Goal: Find specific page/section: Find specific page/section

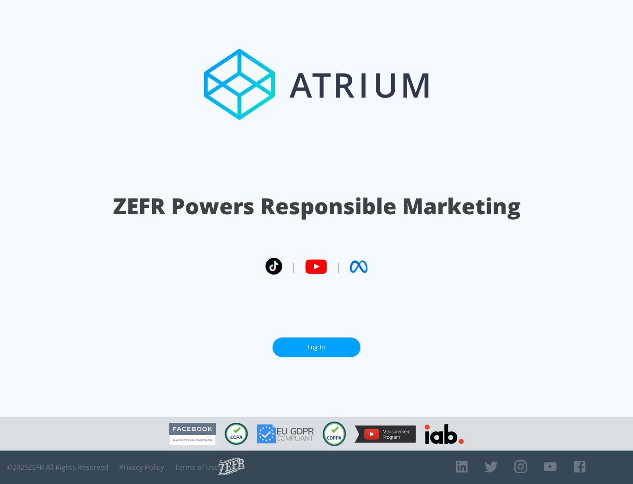
click at [316, 347] on link "Log In" at bounding box center [317, 347] width 88 height 20
